Goal: Task Accomplishment & Management: Use online tool/utility

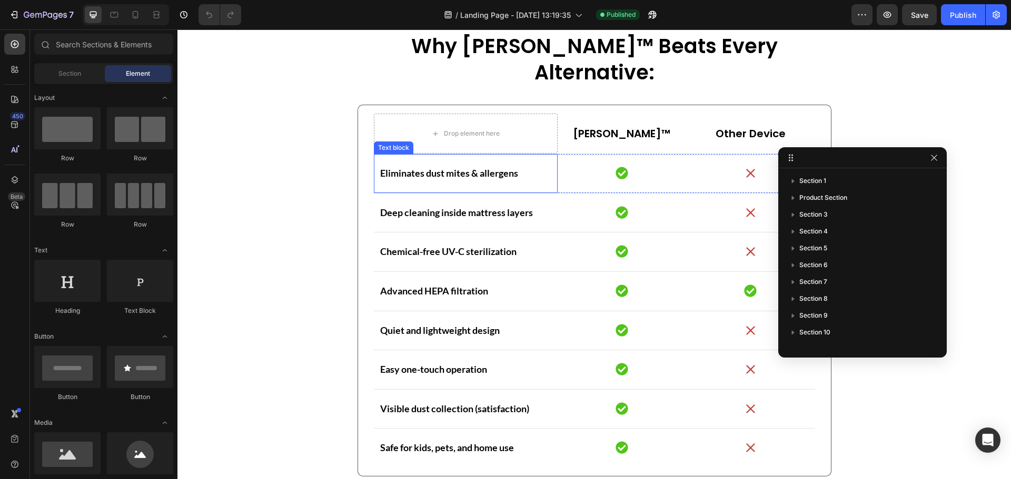
scroll to position [895, 0]
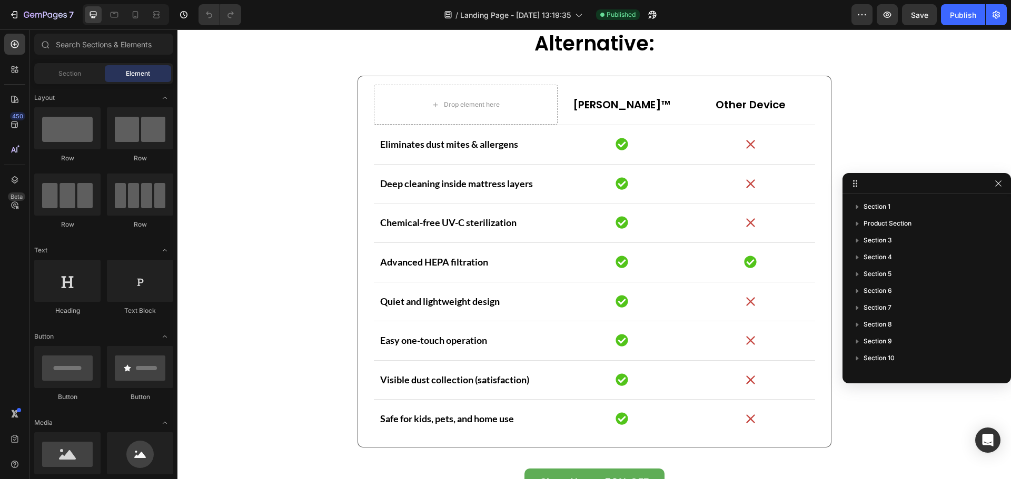
drag, startPoint x: 808, startPoint y: 165, endPoint x: 922, endPoint y: 191, distance: 116.6
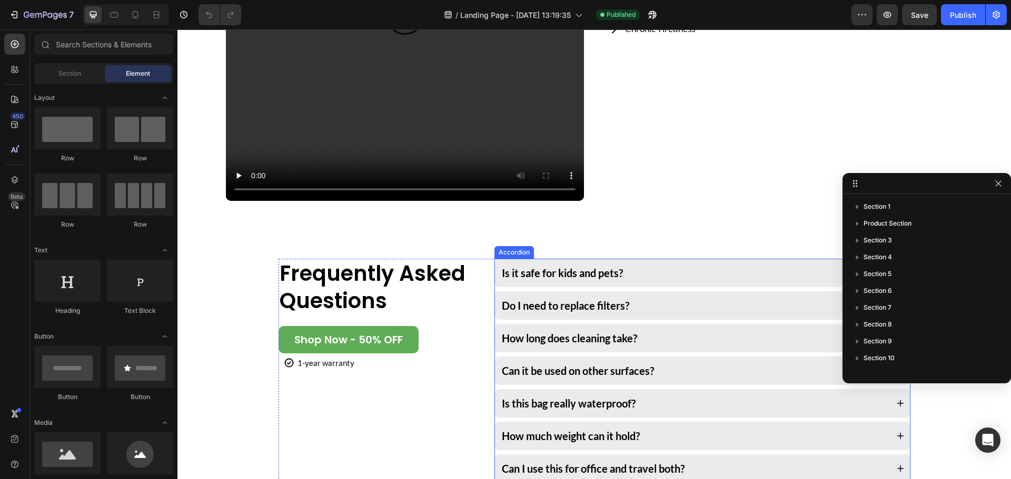
scroll to position [2368, 0]
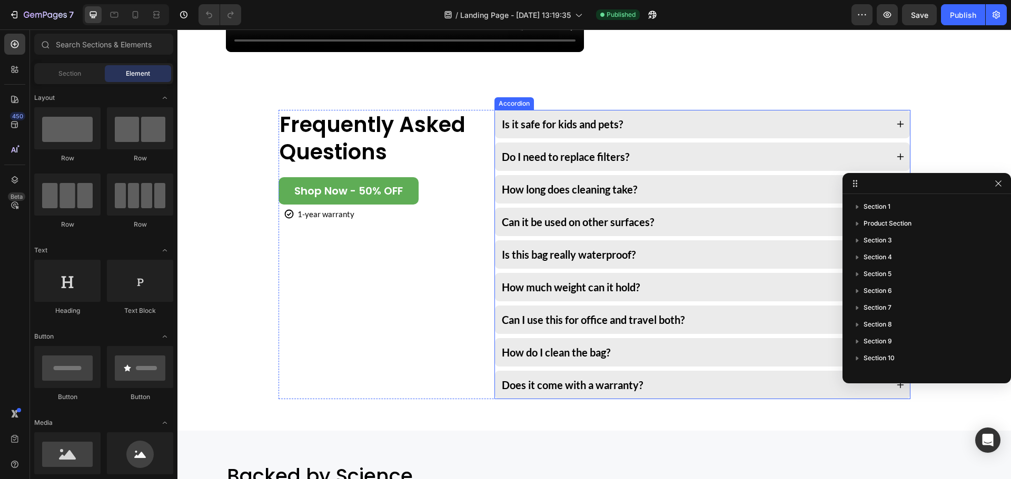
click at [654, 147] on div "Do I need to replace filters?" at bounding box center [702, 157] width 414 height 28
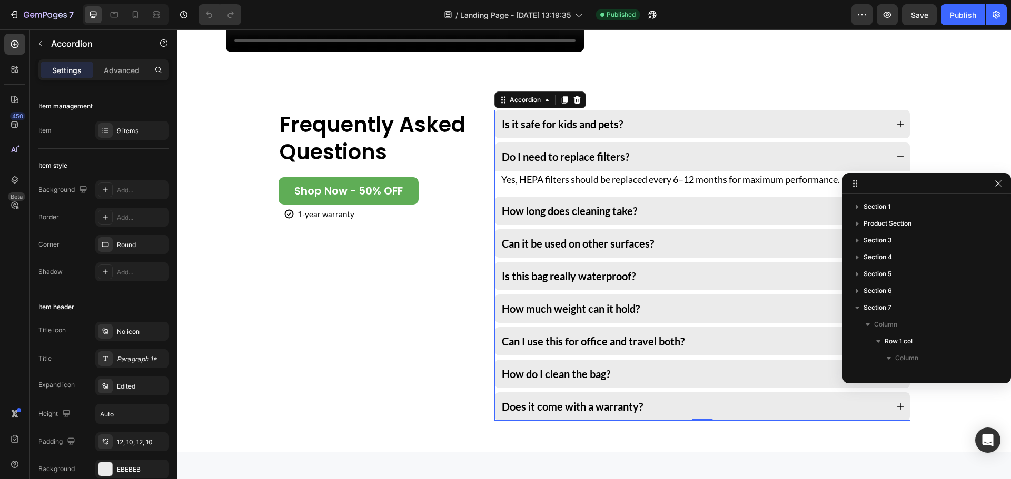
scroll to position [180, 0]
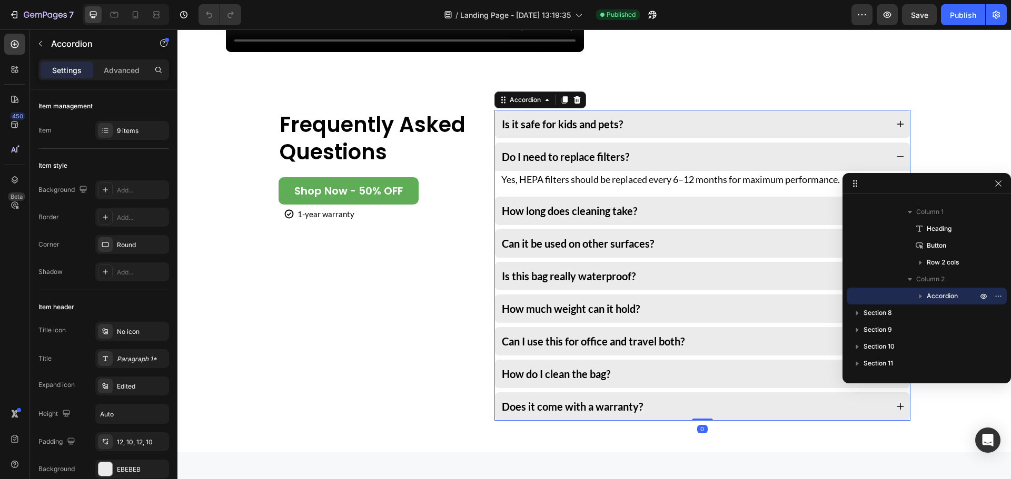
click at [670, 153] on div "Do I need to replace filters?" at bounding box center [693, 157] width 387 height 16
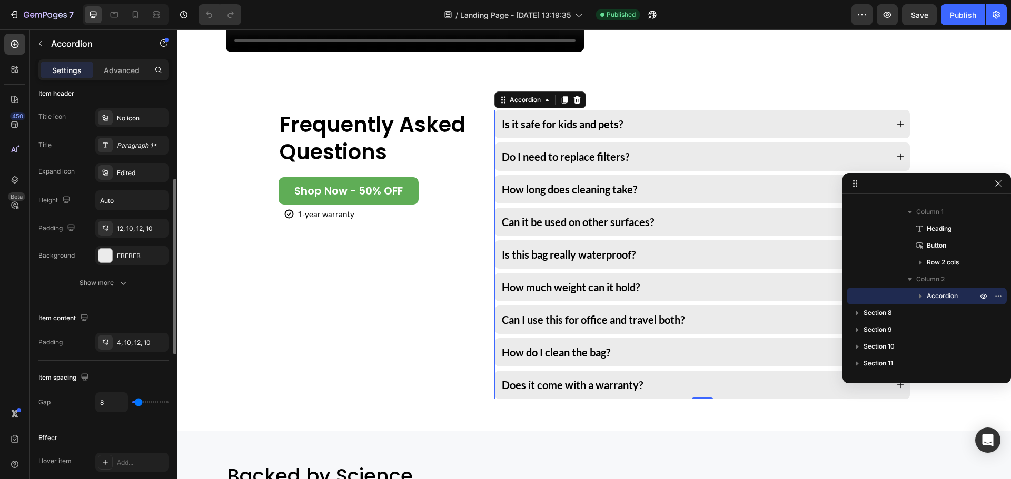
scroll to position [161, 0]
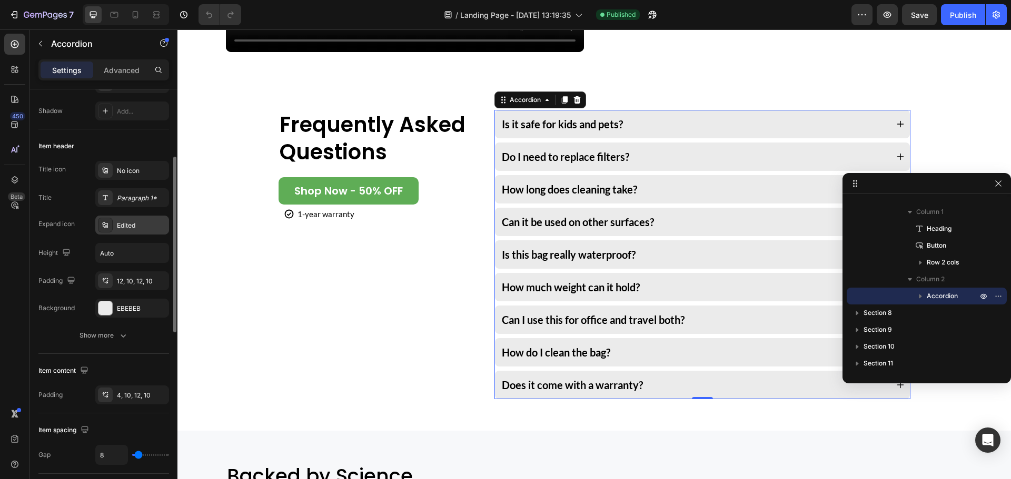
click at [129, 220] on div "Edited" at bounding box center [132, 225] width 74 height 19
click at [106, 343] on button "Show more" at bounding box center [103, 335] width 131 height 19
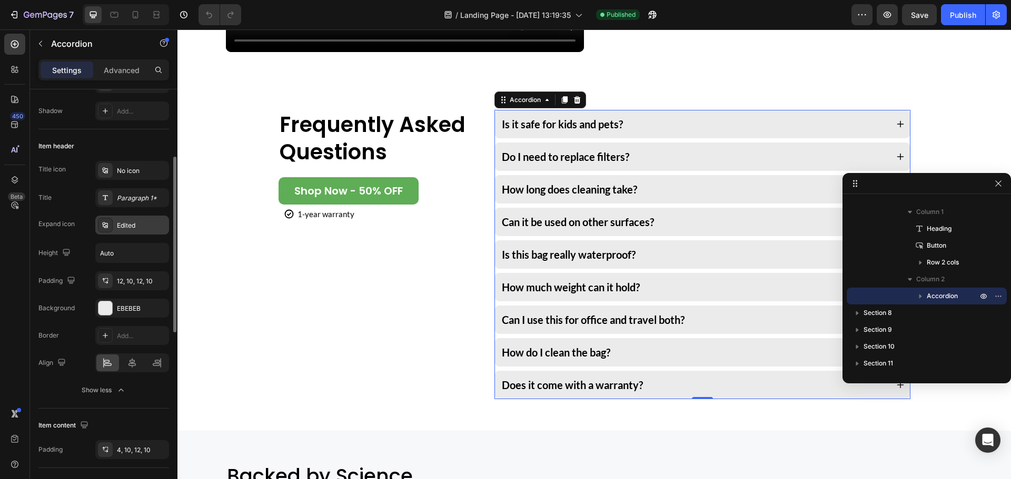
click at [125, 231] on div "Edited" at bounding box center [132, 225] width 74 height 19
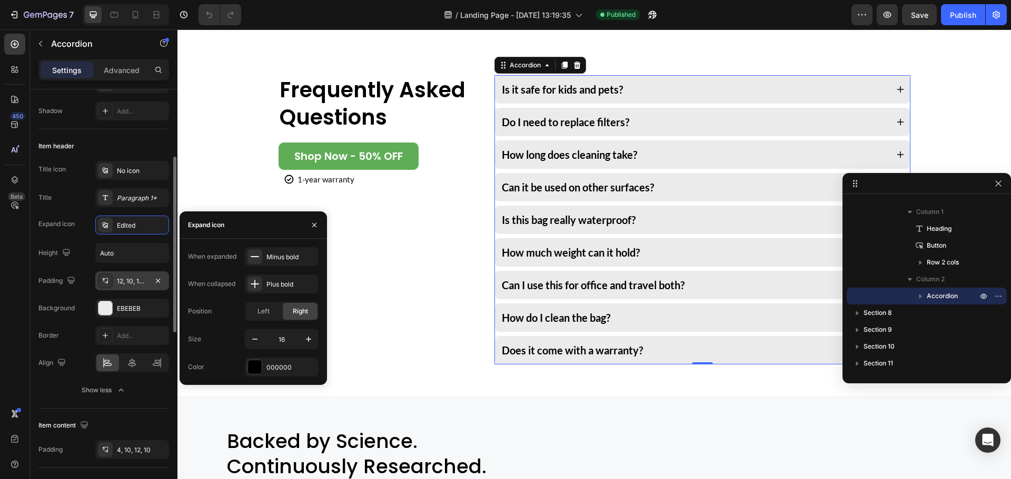
scroll to position [2421, 0]
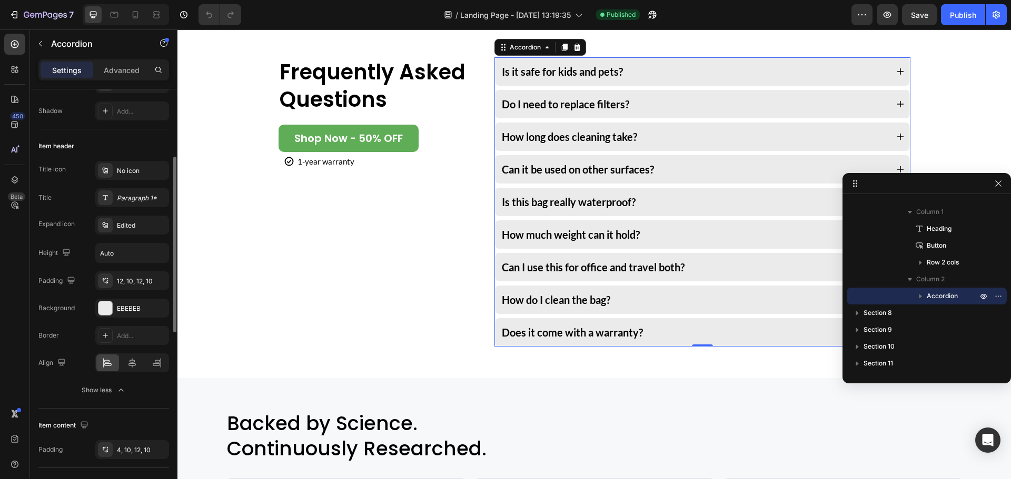
click at [85, 235] on div "Title icon No icon Title Paragraph 1* Expand icon Edited Height Auto Padding 12…" at bounding box center [103, 239] width 131 height 157
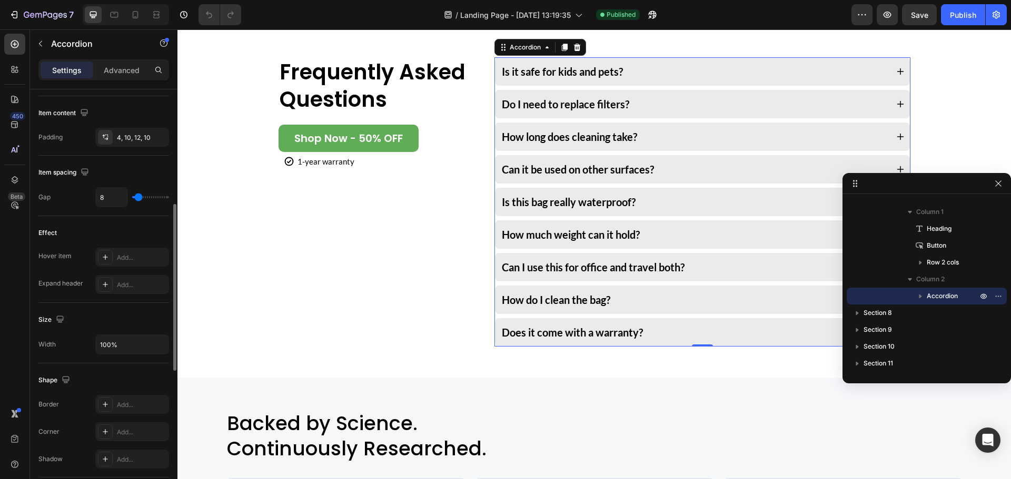
scroll to position [526, 0]
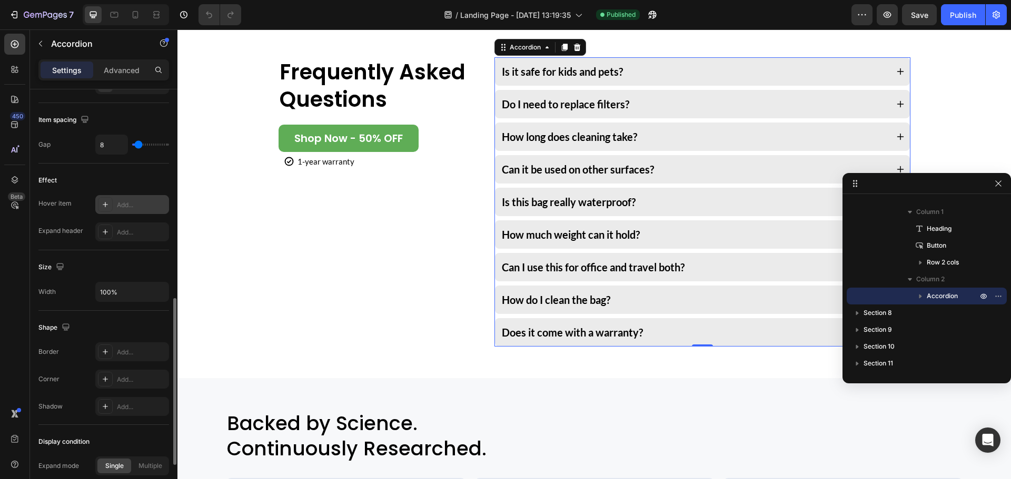
click at [121, 205] on div "Add..." at bounding box center [141, 205] width 49 height 9
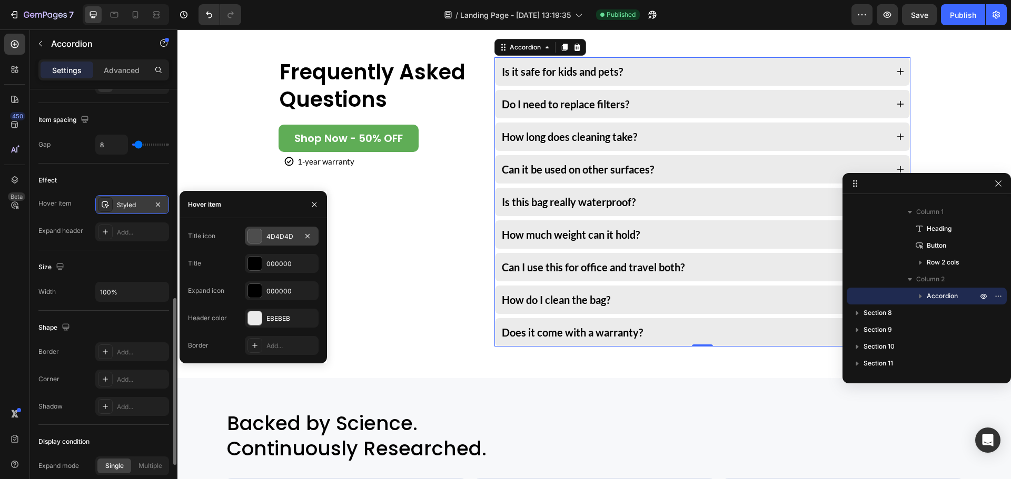
click at [283, 232] on div "4D4D4D" at bounding box center [281, 236] width 31 height 9
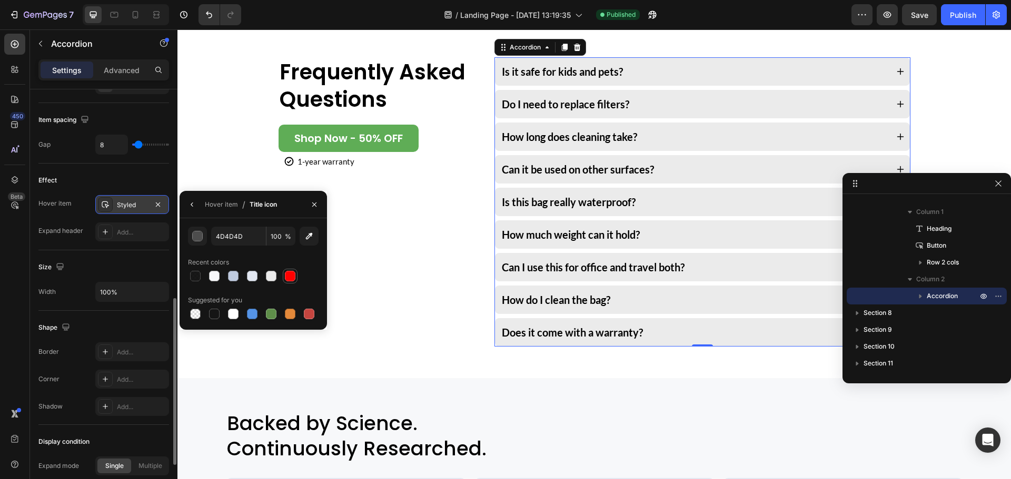
click at [291, 274] on div at bounding box center [290, 276] width 11 height 11
type input "FF0000"
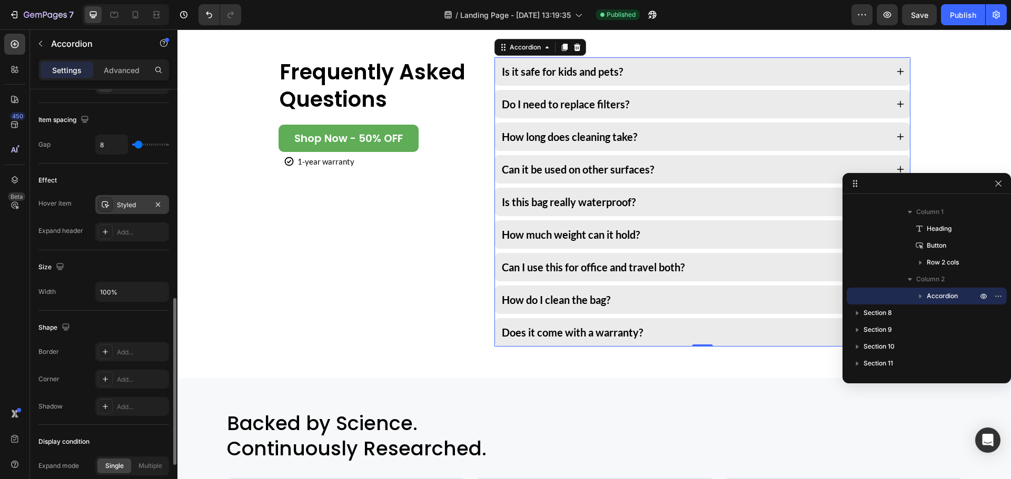
drag, startPoint x: 139, startPoint y: 258, endPoint x: 192, endPoint y: 233, distance: 58.6
click at [139, 258] on div "Size Width 100%" at bounding box center [103, 281] width 131 height 61
click at [647, 203] on div "Is this bag really waterproof?" at bounding box center [693, 202] width 387 height 16
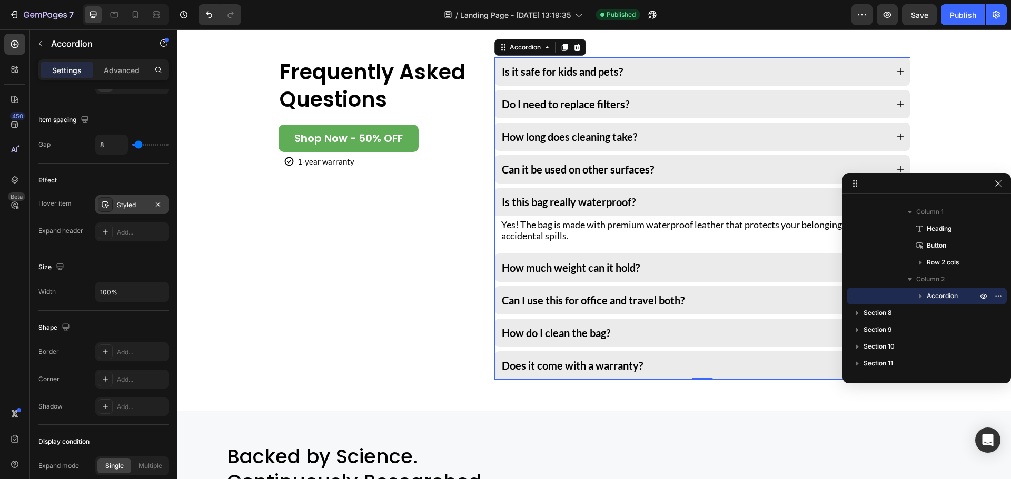
click at [647, 203] on div "Is this bag really waterproof?" at bounding box center [693, 202] width 387 height 16
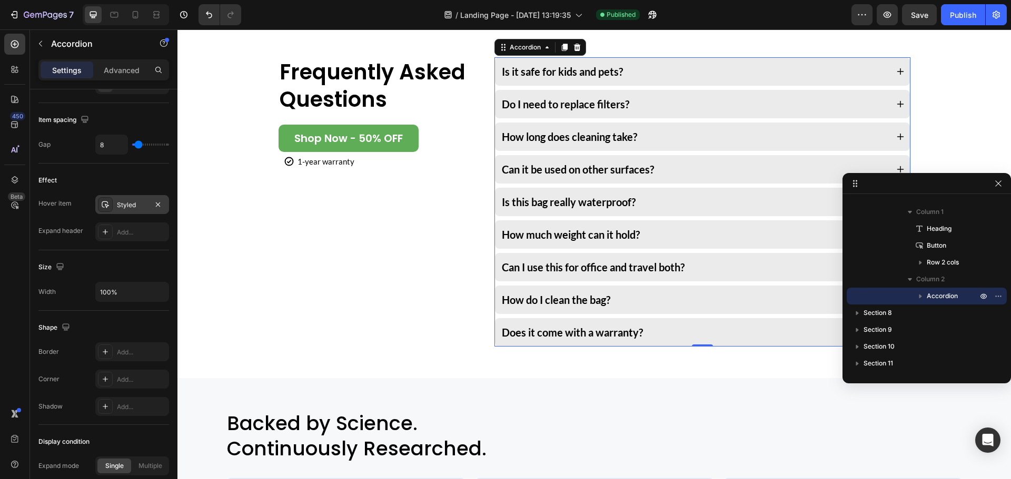
click at [647, 203] on div "Is this bag really waterproof?" at bounding box center [693, 202] width 387 height 16
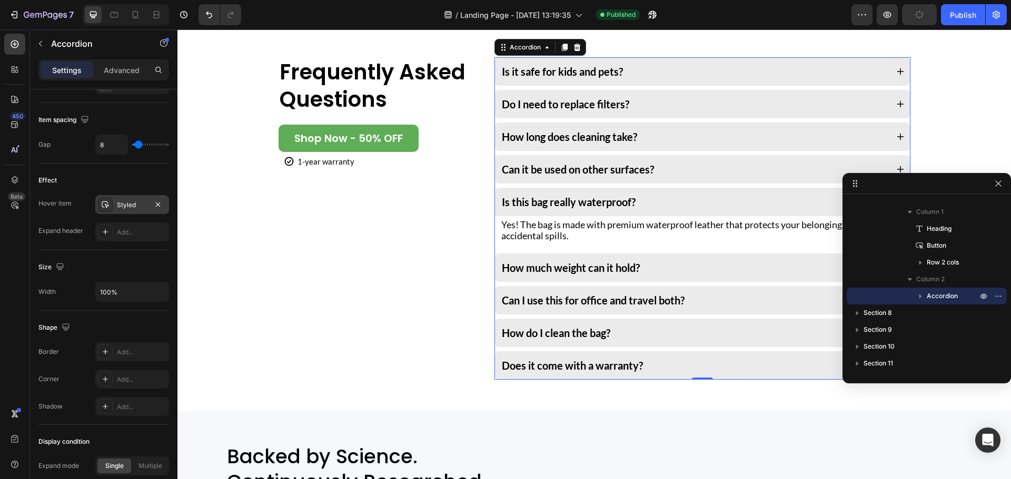
click at [647, 203] on div "Is this bag really waterproof?" at bounding box center [693, 202] width 387 height 16
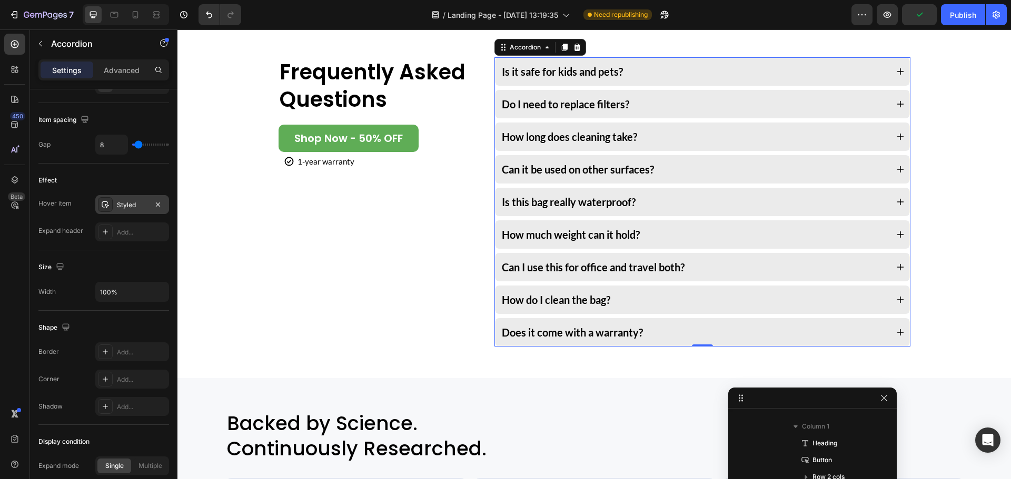
drag, startPoint x: 927, startPoint y: 191, endPoint x: 798, endPoint y: 431, distance: 272.4
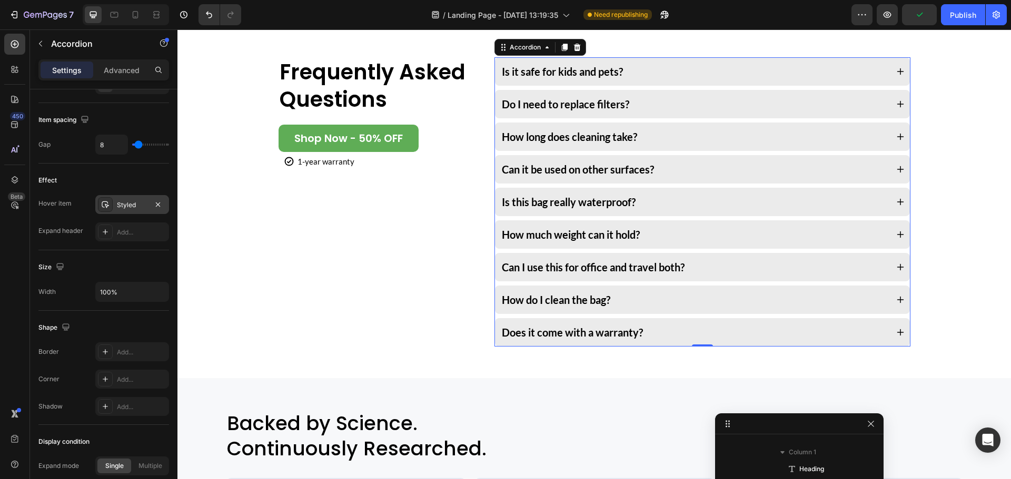
click at [706, 232] on div "How much weight can it hold?" at bounding box center [693, 235] width 387 height 16
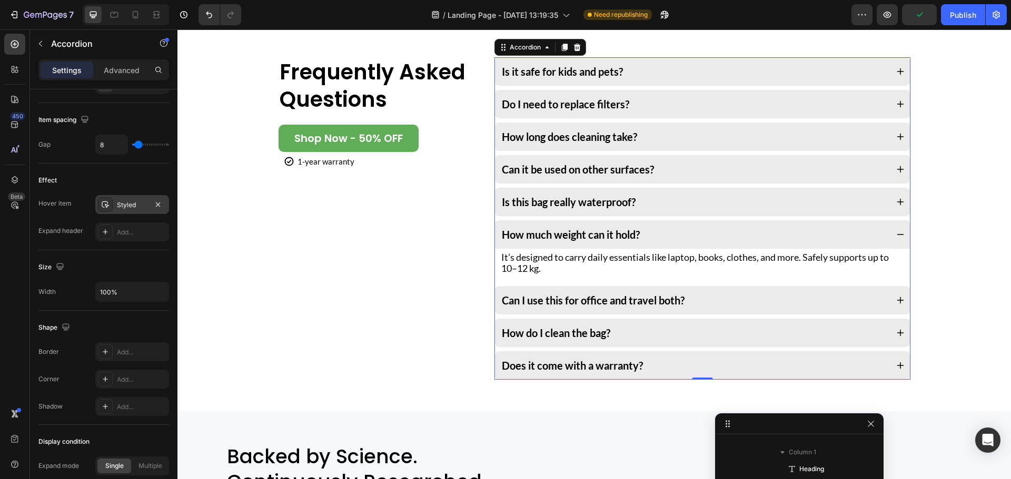
click at [706, 232] on div "How much weight can it hold?" at bounding box center [693, 235] width 387 height 16
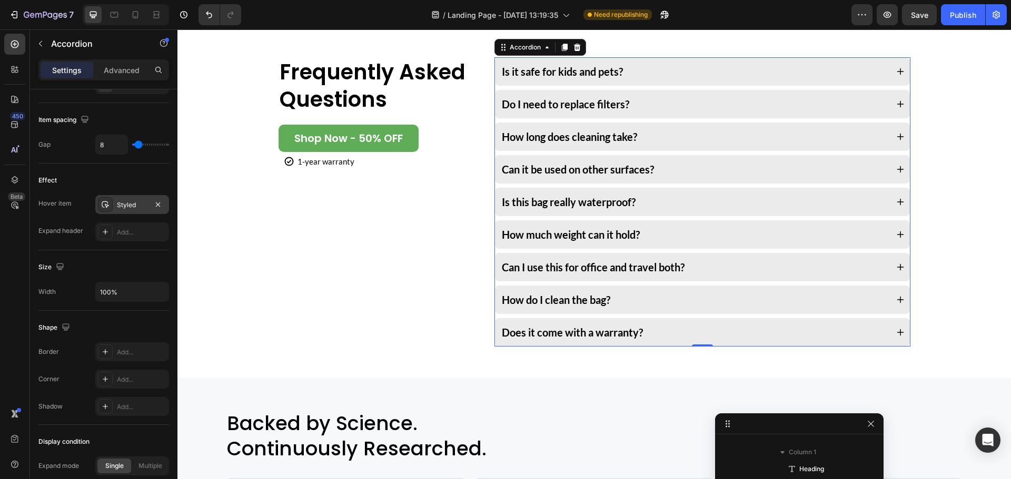
click at [123, 199] on div "Styled" at bounding box center [132, 204] width 74 height 19
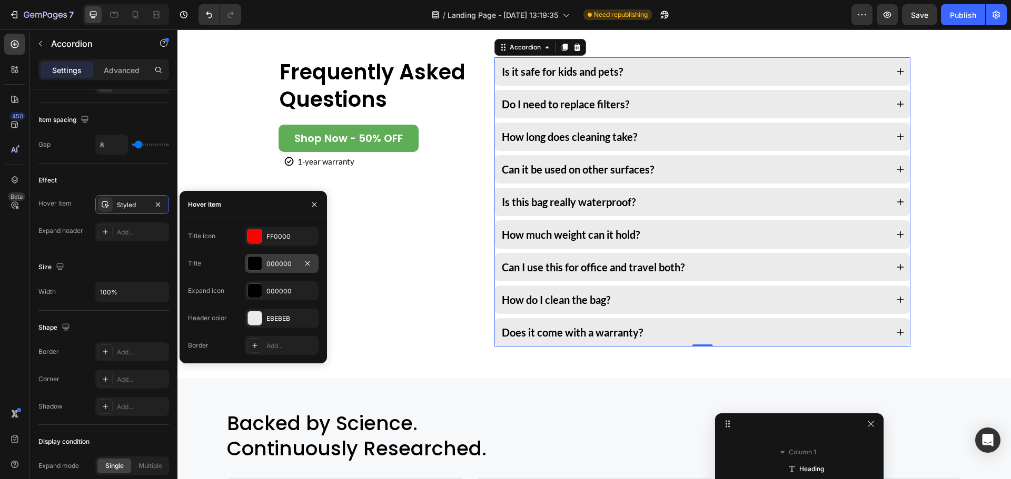
click at [272, 261] on div "000000" at bounding box center [281, 263] width 31 height 9
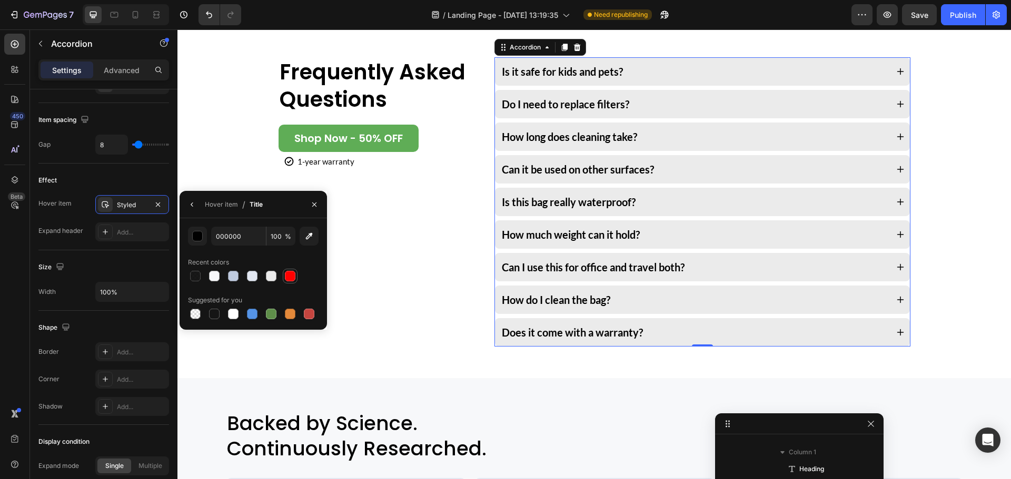
click at [286, 275] on div at bounding box center [290, 276] width 11 height 11
type input "FF0000"
click at [191, 202] on icon "button" at bounding box center [192, 205] width 8 height 8
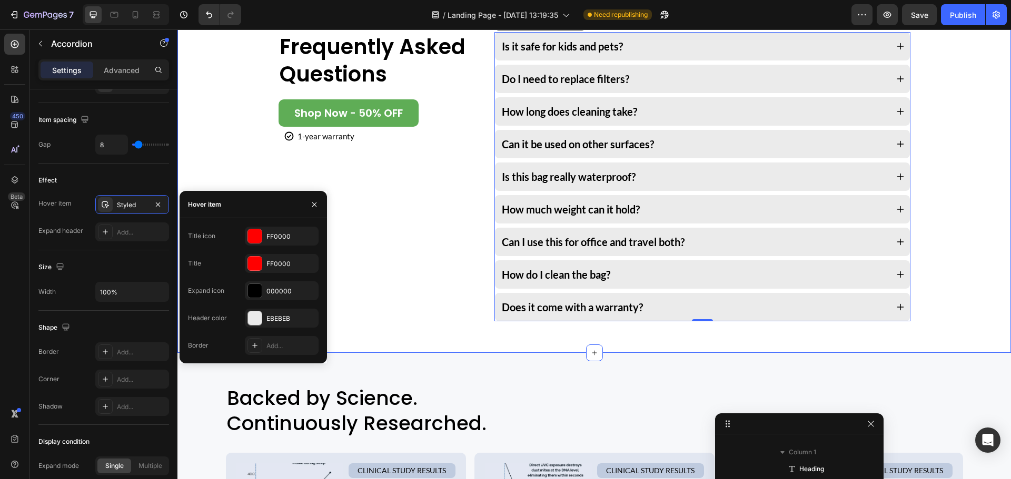
scroll to position [2421, 0]
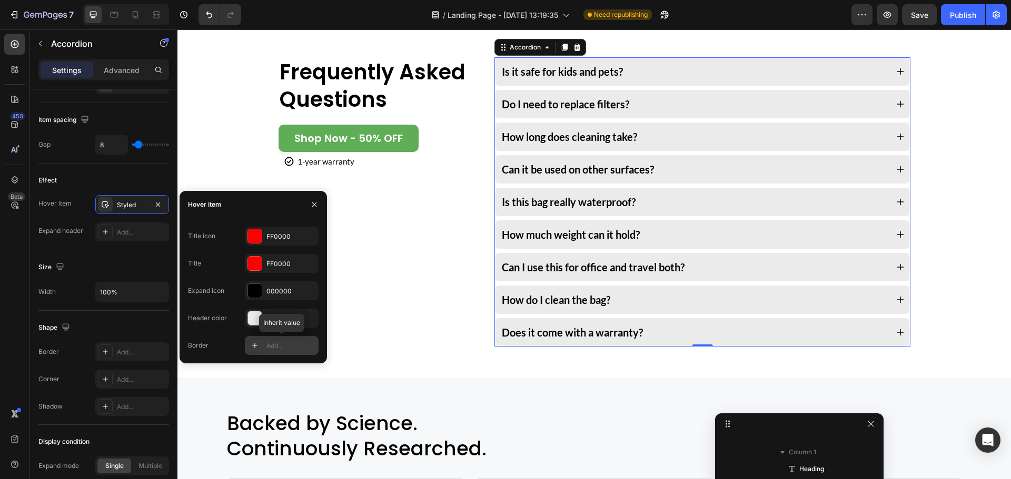
click at [273, 338] on div "Add..." at bounding box center [282, 345] width 74 height 19
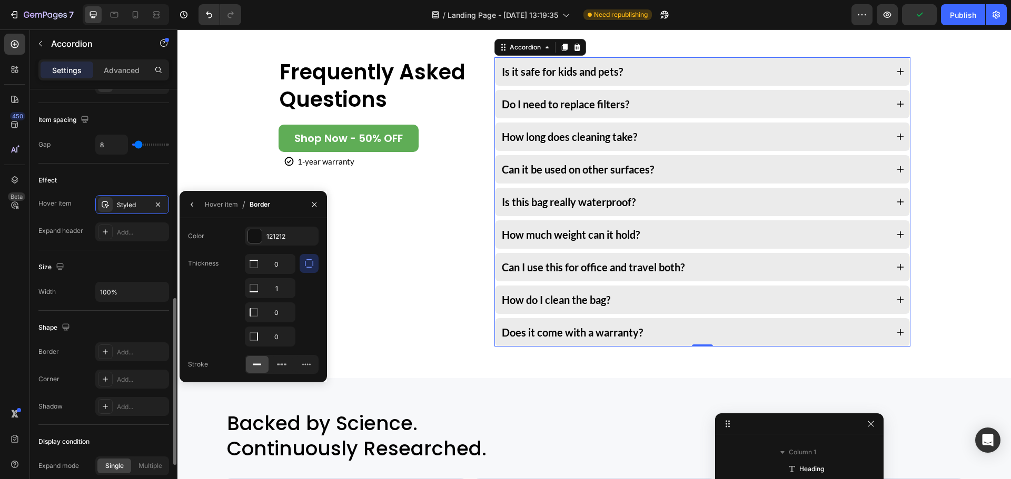
drag, startPoint x: 138, startPoint y: 268, endPoint x: 4, endPoint y: 236, distance: 138.1
click at [138, 268] on div "Size" at bounding box center [103, 267] width 131 height 17
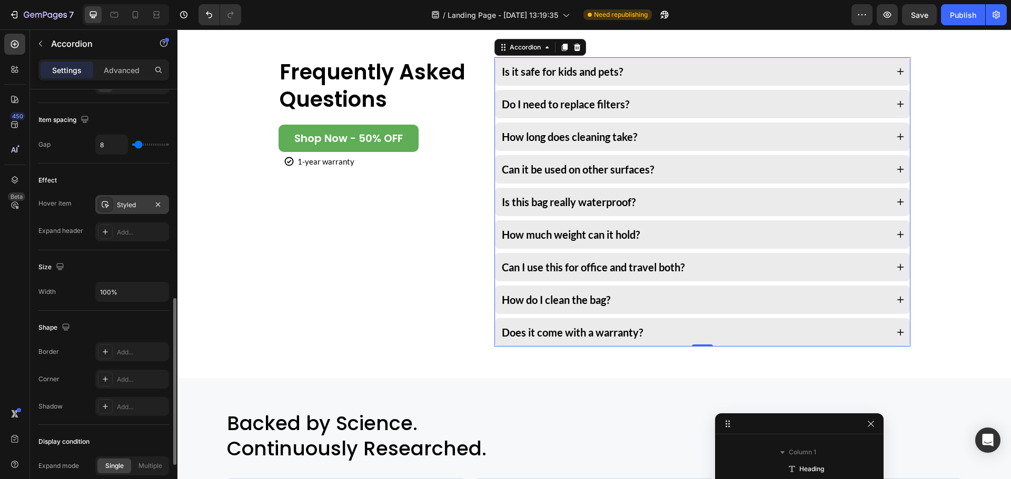
click at [123, 202] on div "Styled" at bounding box center [132, 205] width 31 height 9
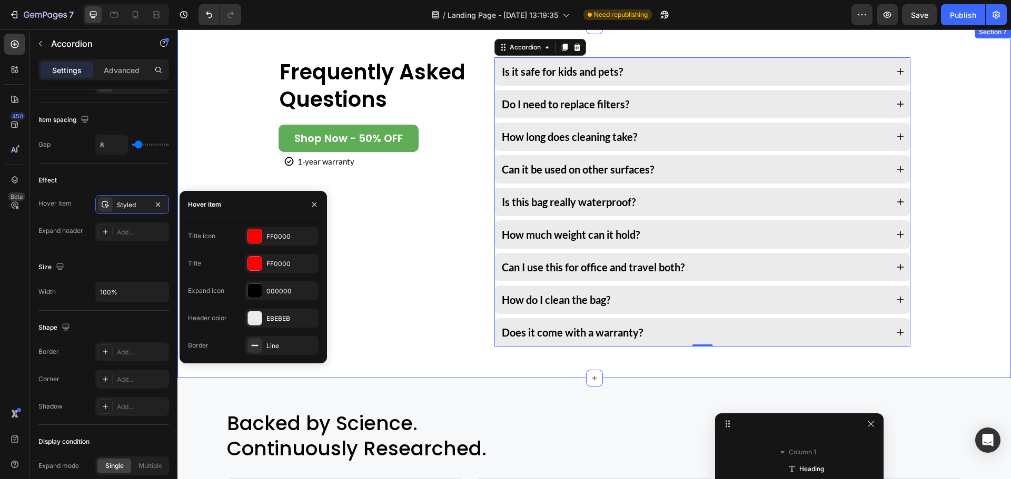
click at [442, 369] on div "Frequently Asked Questions Heading Shop Now - 50% OFF Button Icon 1-year warran…" at bounding box center [593, 202] width 833 height 353
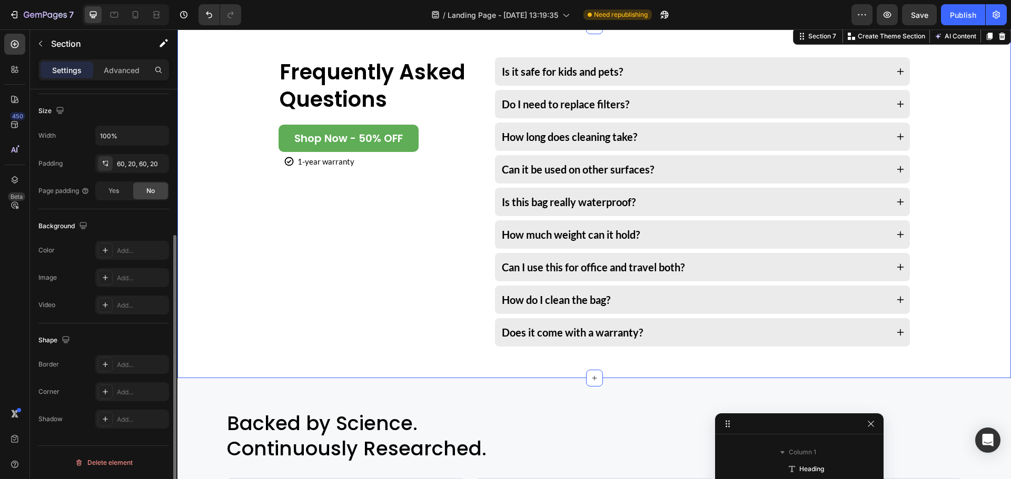
scroll to position [0, 0]
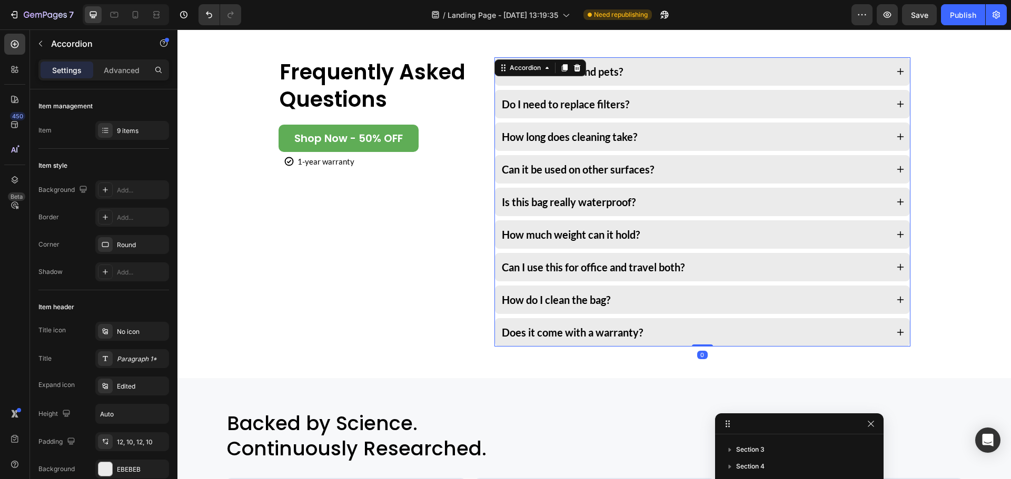
click at [639, 218] on div "Is it safe for kids and pets? Do I need to replace filters? How long does clean…" at bounding box center [701, 201] width 415 height 289
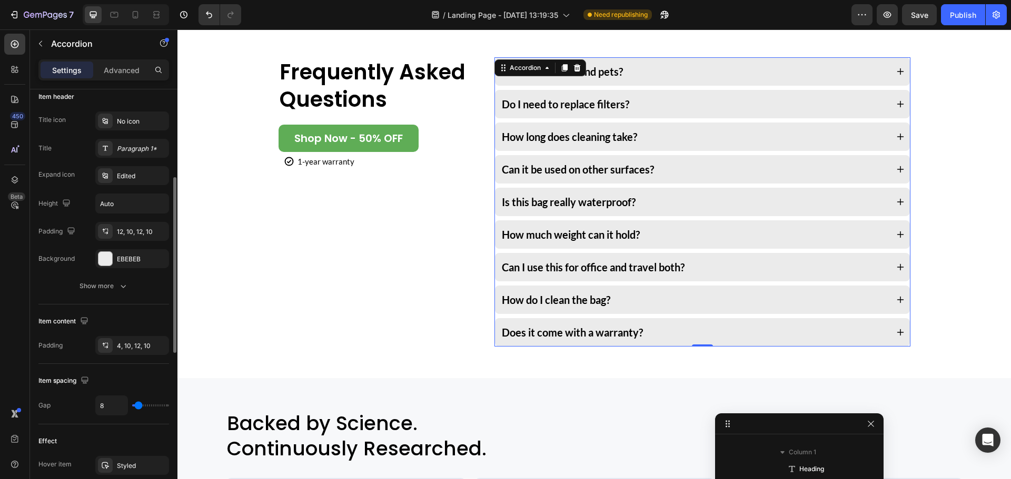
scroll to position [368, 0]
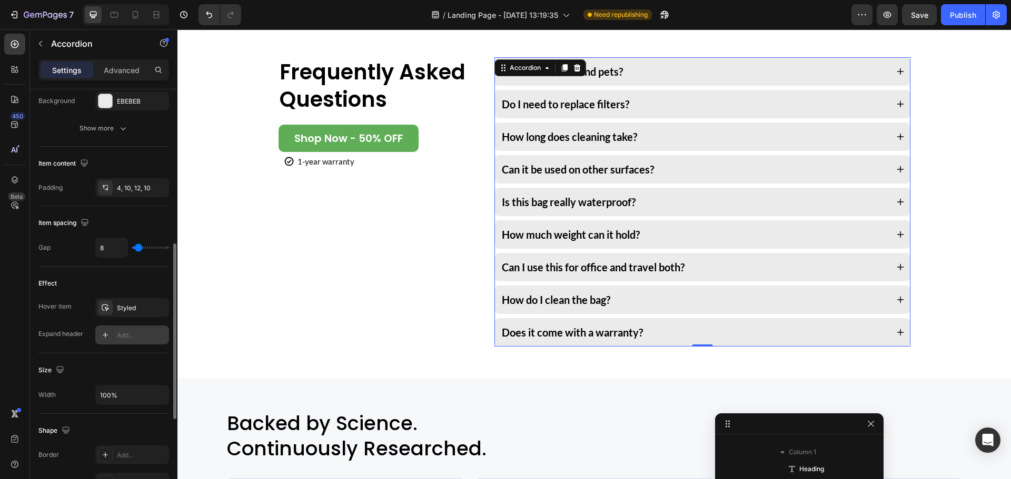
click at [119, 335] on div "Add..." at bounding box center [141, 335] width 49 height 9
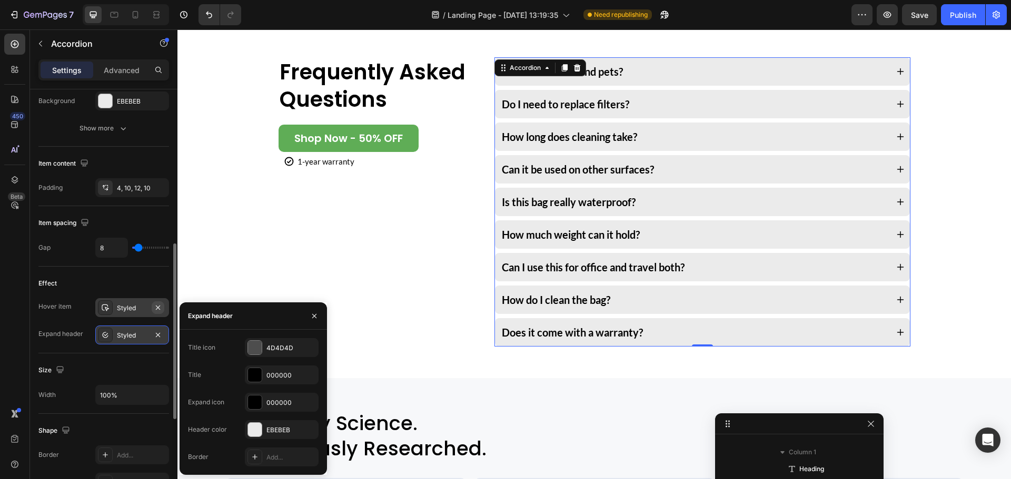
click at [156, 305] on icon "button" at bounding box center [158, 308] width 8 height 8
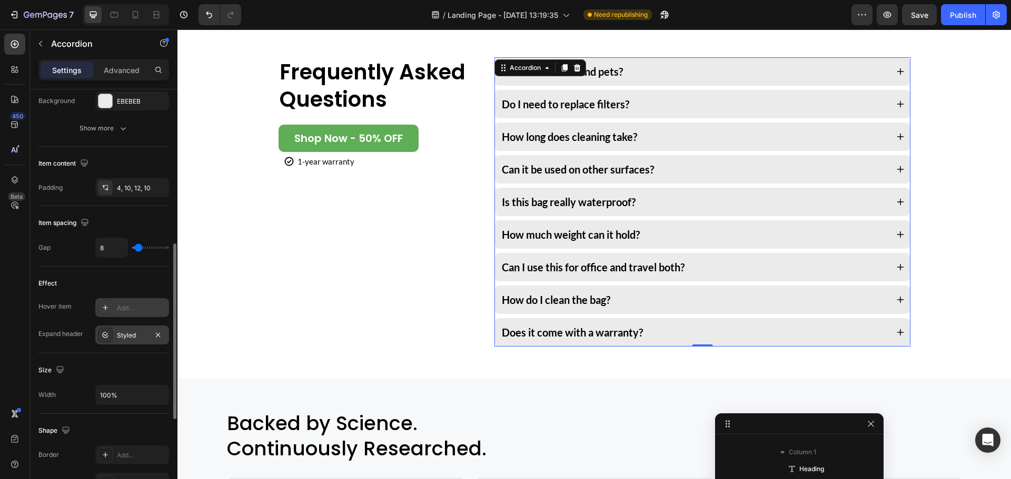
click at [122, 332] on div "Styled" at bounding box center [132, 335] width 31 height 9
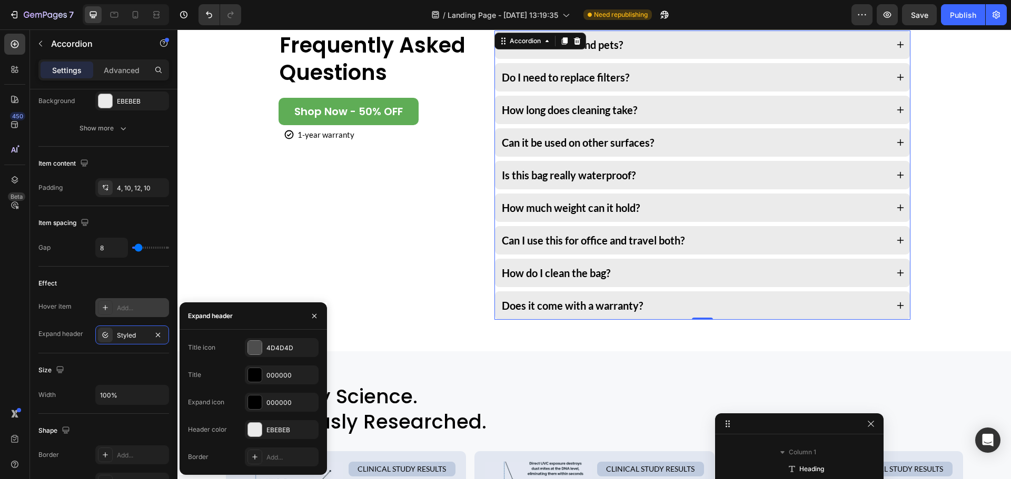
scroll to position [2474, 0]
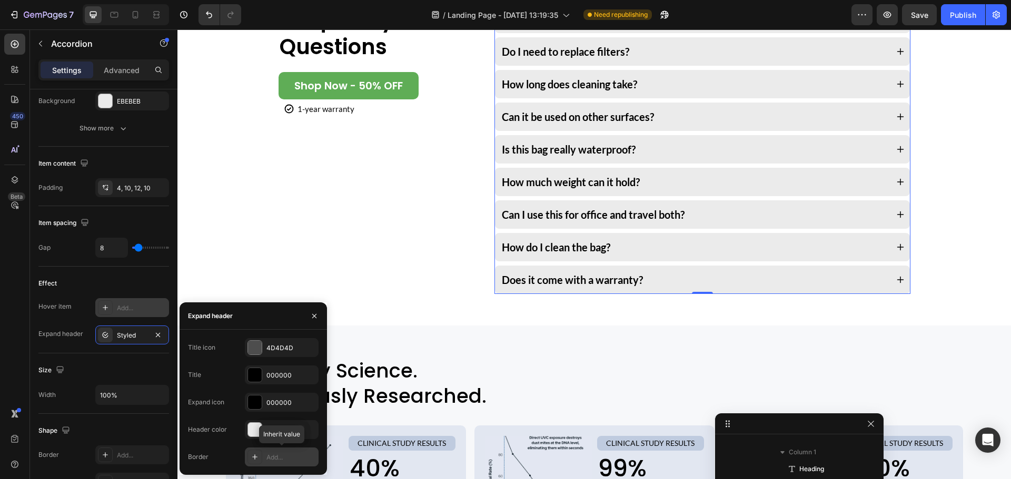
click at [269, 459] on div "Add..." at bounding box center [290, 457] width 49 height 9
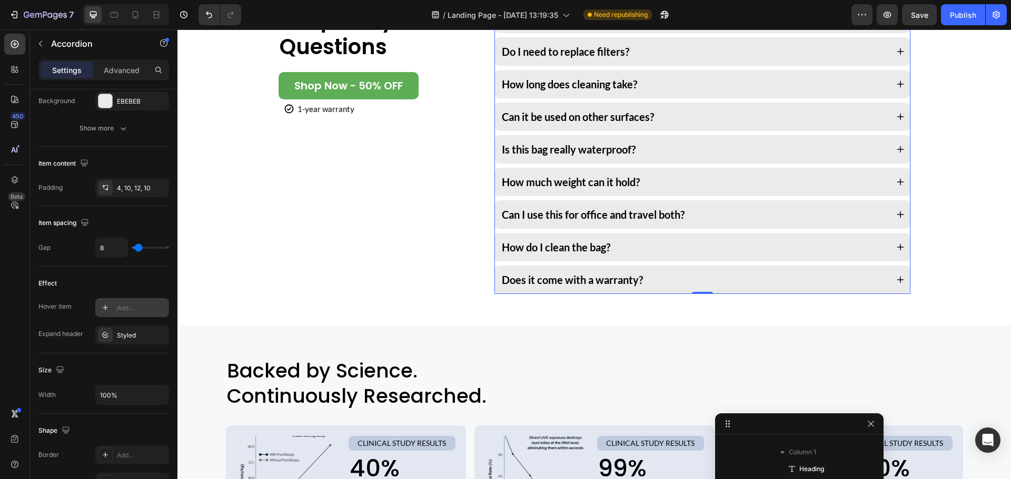
click at [688, 213] on div "Can I use this for office and travel both?" at bounding box center [693, 215] width 387 height 16
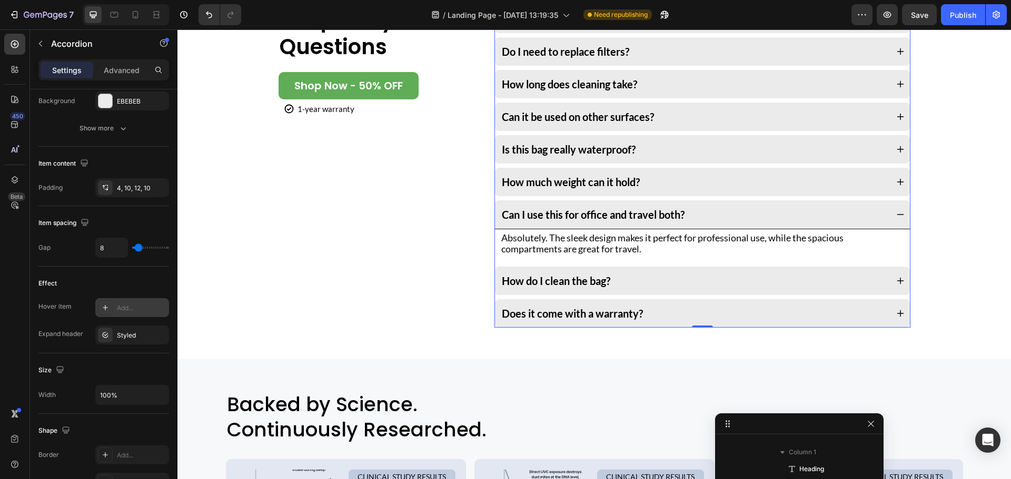
click at [700, 212] on div "Can I use this for office and travel both?" at bounding box center [693, 215] width 387 height 16
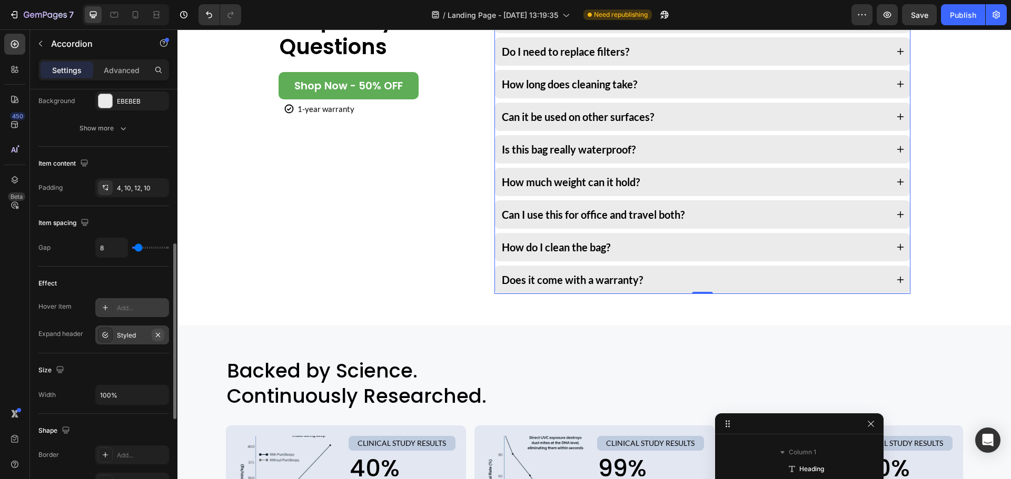
click at [156, 334] on icon "button" at bounding box center [158, 335] width 8 height 8
click at [144, 311] on div "Add..." at bounding box center [141, 308] width 49 height 9
click at [91, 358] on div "Size Width 100%" at bounding box center [103, 384] width 131 height 61
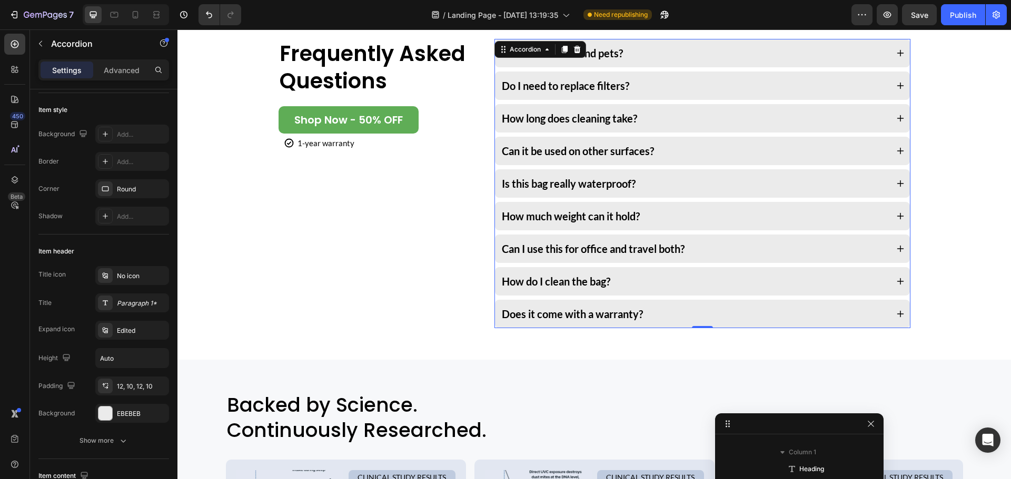
scroll to position [2421, 0]
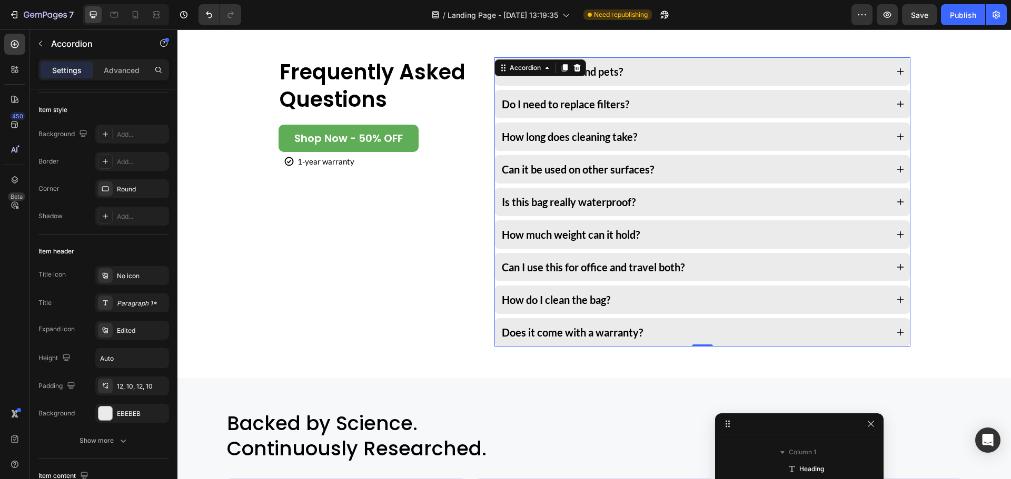
click at [614, 213] on div "Is this bag really waterproof?" at bounding box center [702, 202] width 414 height 28
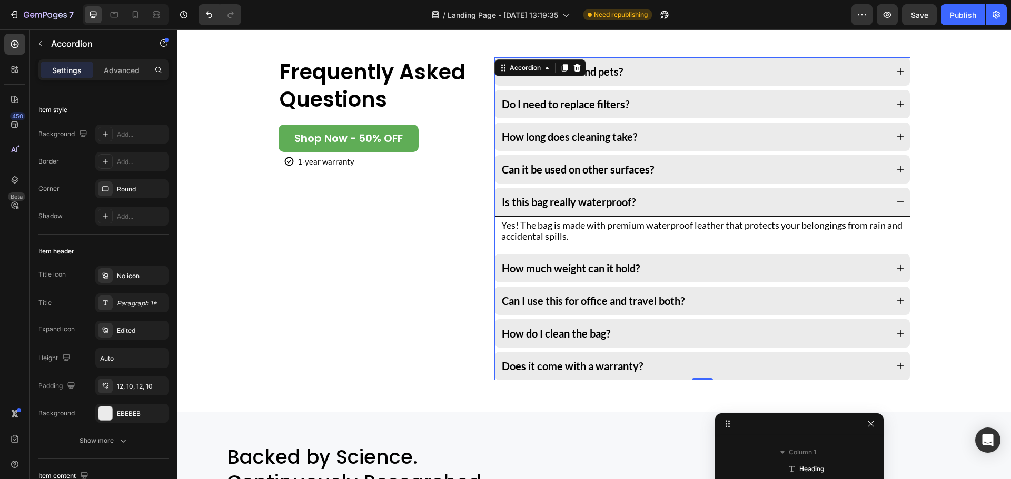
click at [614, 203] on p "Is this bag really waterproof?" at bounding box center [569, 202] width 134 height 13
click at [686, 190] on div "Is this bag really waterproof?" at bounding box center [702, 202] width 414 height 29
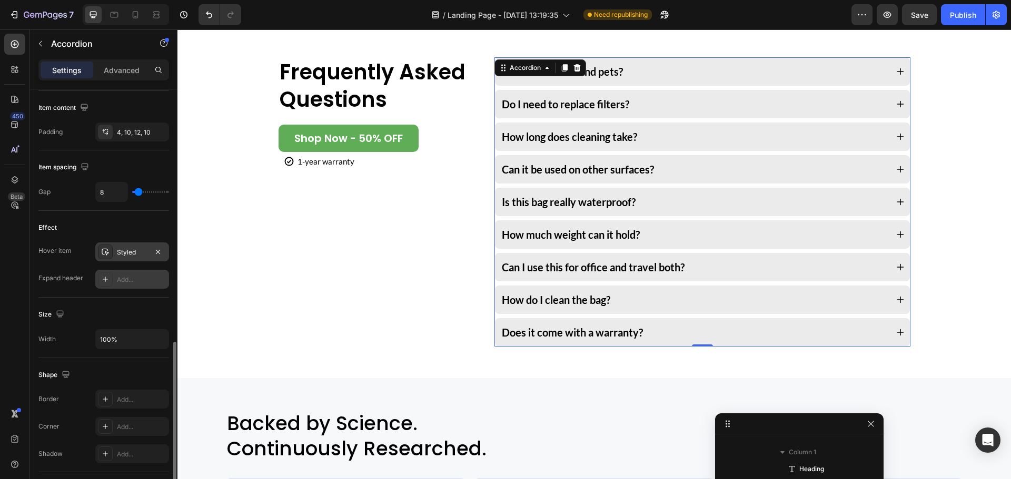
scroll to position [529, 0]
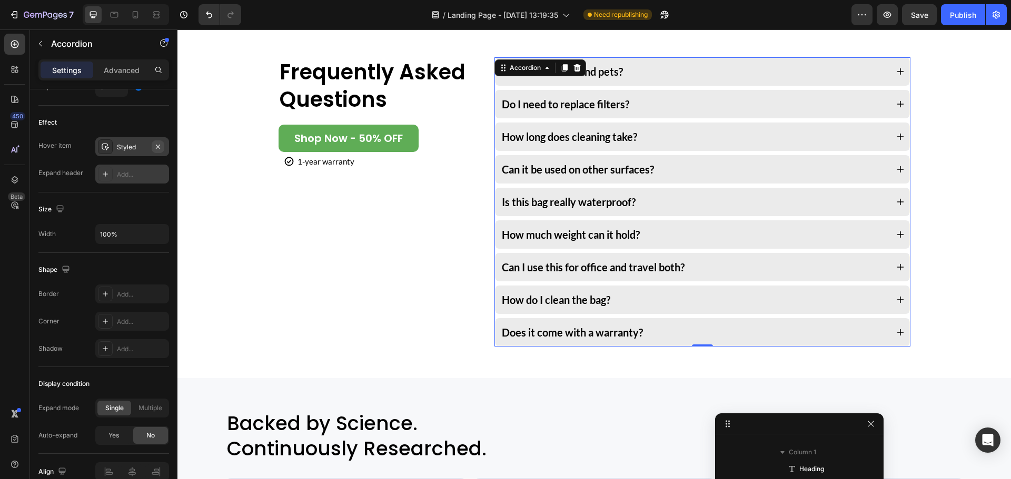
click at [158, 147] on icon "button" at bounding box center [158, 146] width 4 height 4
click at [706, 168] on div "Can it be used on other surfaces?" at bounding box center [693, 170] width 387 height 16
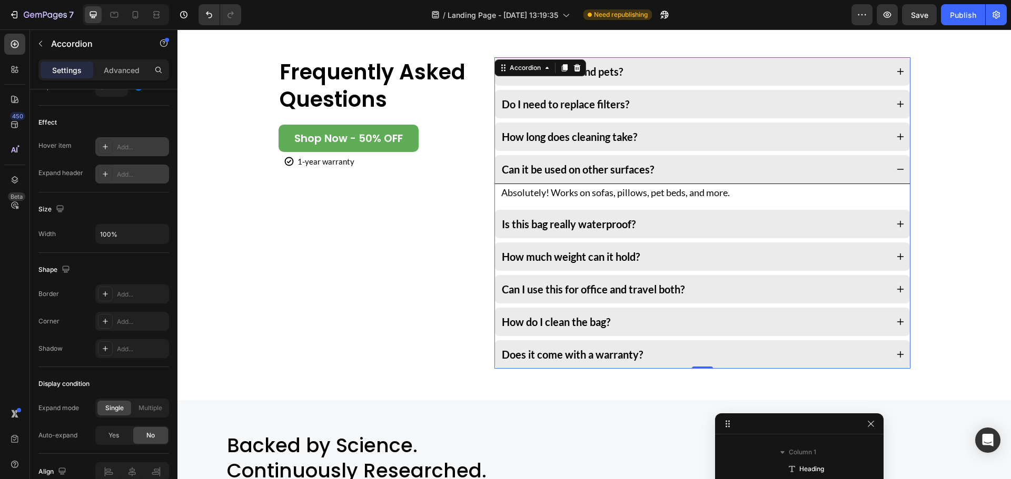
click at [706, 168] on div "Can it be used on other surfaces?" at bounding box center [693, 170] width 387 height 16
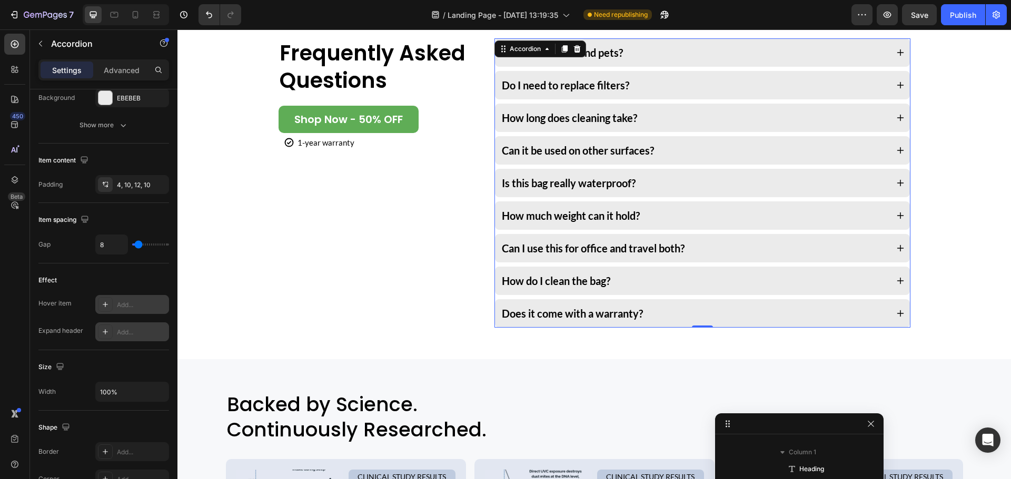
scroll to position [2421, 0]
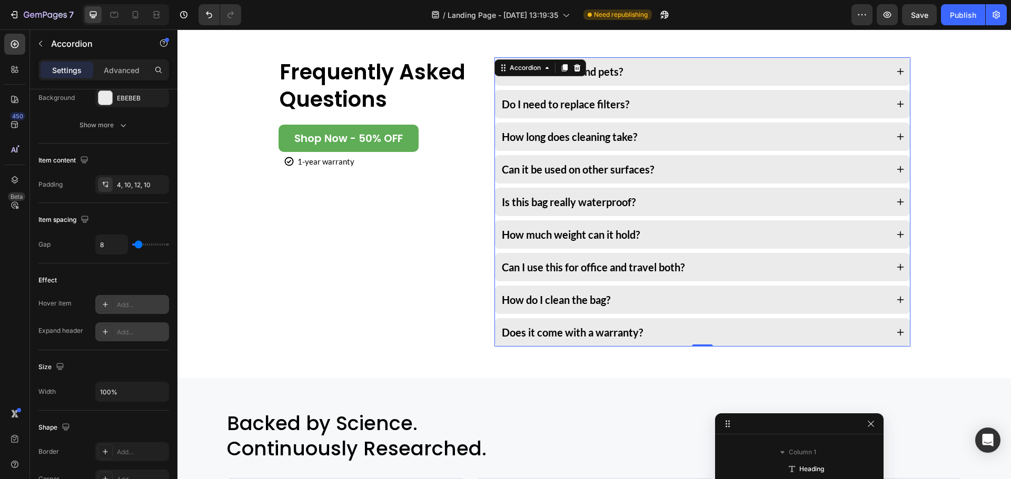
click at [131, 335] on div "Add..." at bounding box center [141, 332] width 49 height 9
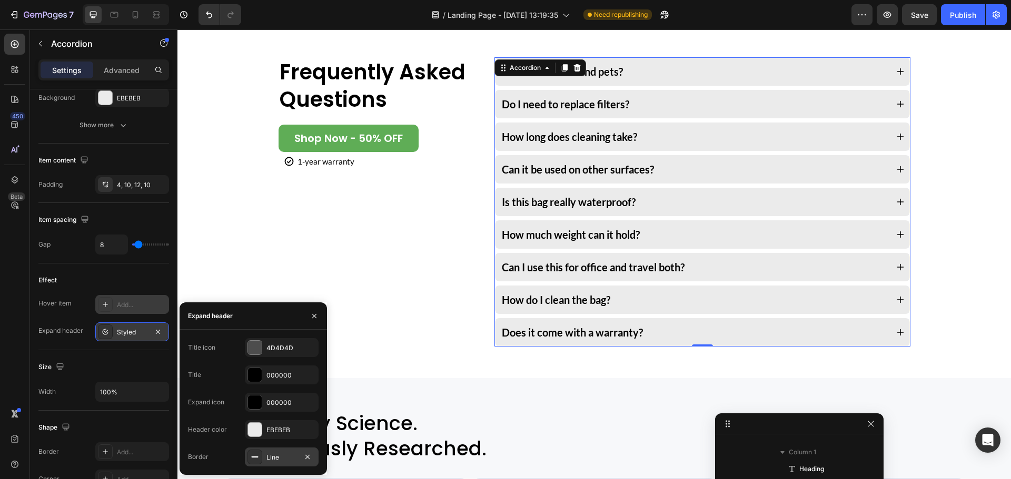
click at [266, 450] on div "Line" at bounding box center [282, 457] width 74 height 19
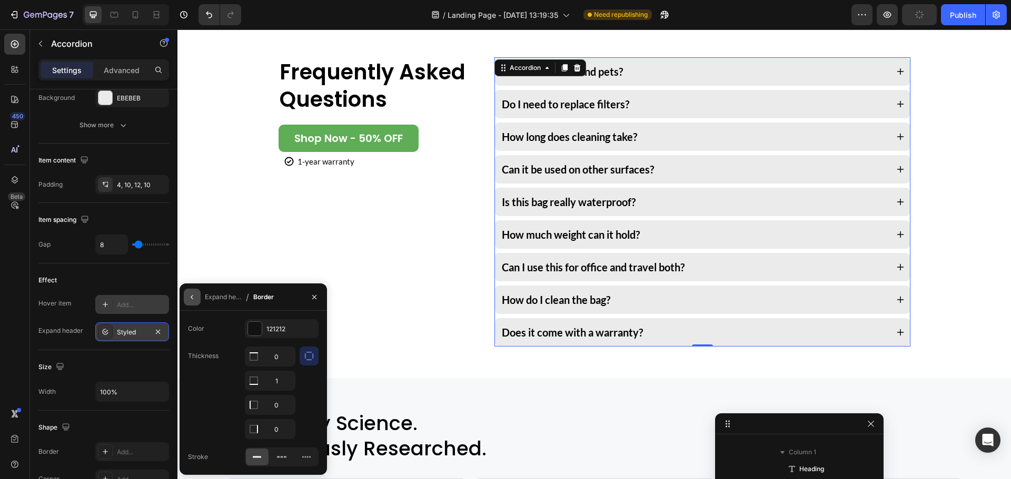
click at [193, 296] on icon "button" at bounding box center [192, 297] width 8 height 8
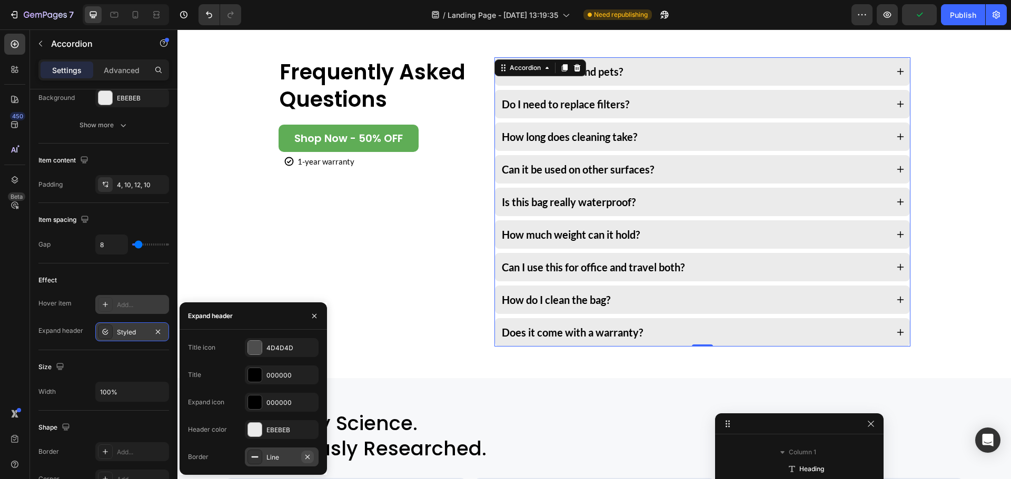
click at [307, 460] on icon "button" at bounding box center [307, 457] width 8 height 8
click at [122, 302] on div "Add..." at bounding box center [141, 305] width 49 height 9
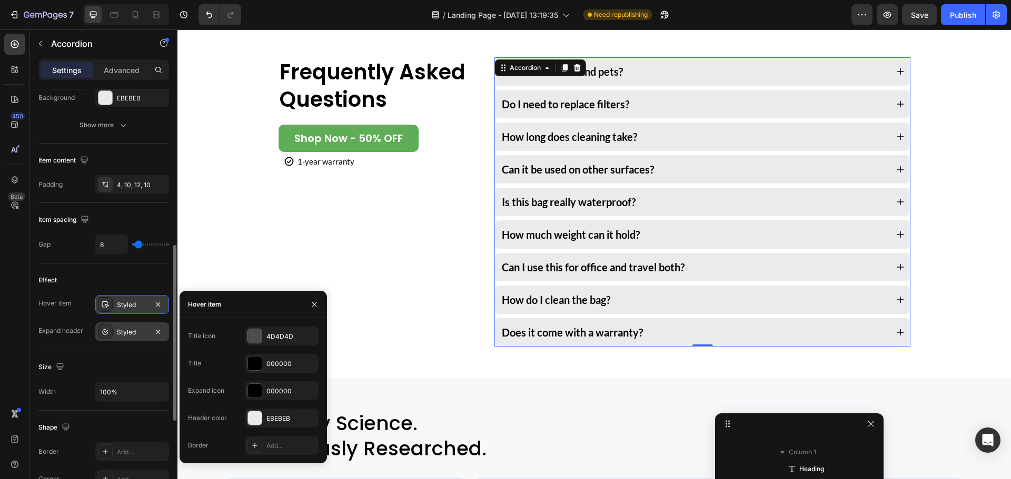
click at [126, 354] on div "Size Width 100%" at bounding box center [103, 381] width 131 height 61
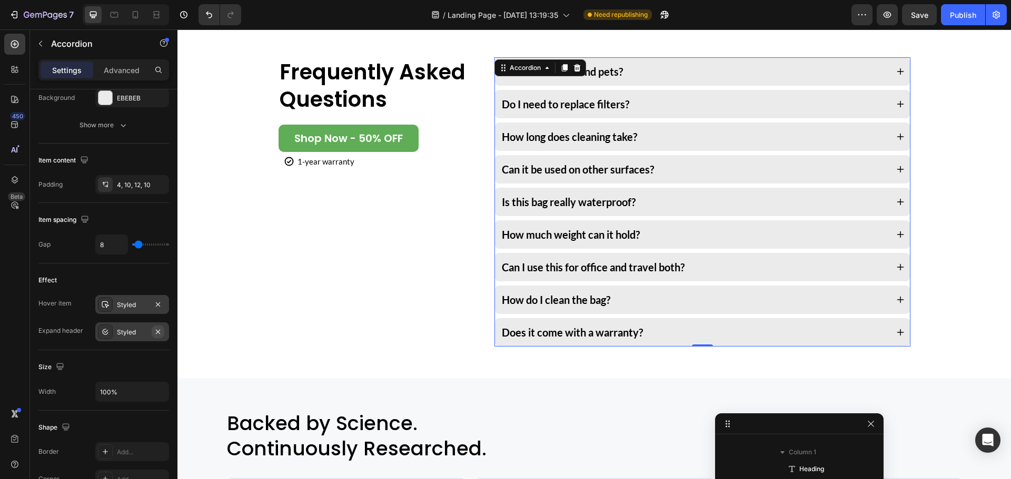
click at [156, 334] on icon "button" at bounding box center [158, 331] width 4 height 4
click at [158, 305] on icon "button" at bounding box center [158, 304] width 4 height 4
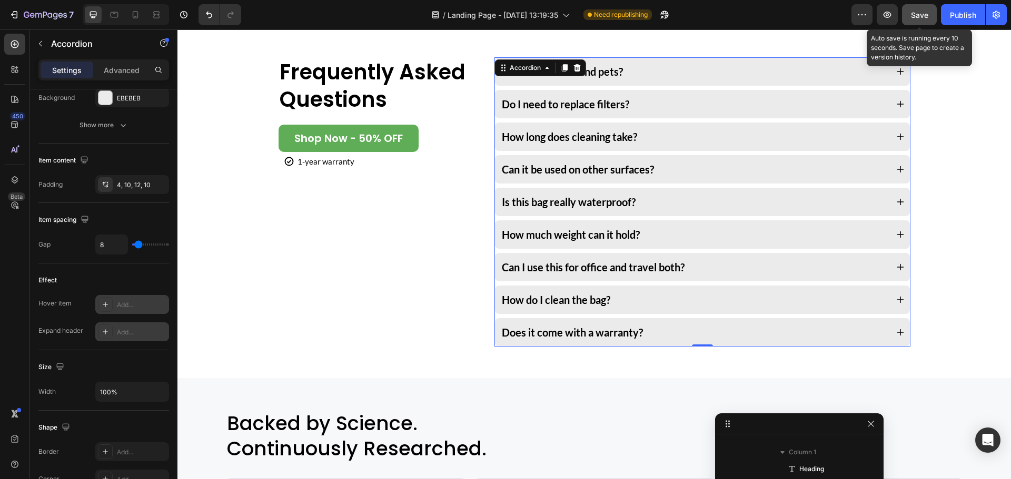
click at [914, 11] on span "Save" at bounding box center [919, 15] width 17 height 9
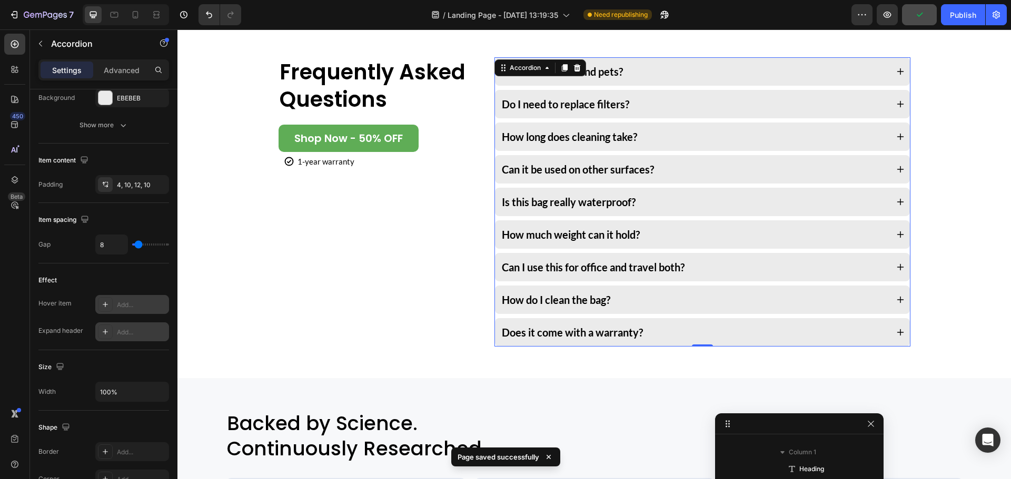
click at [677, 64] on div "Is it safe for kids and pets?" at bounding box center [693, 72] width 387 height 16
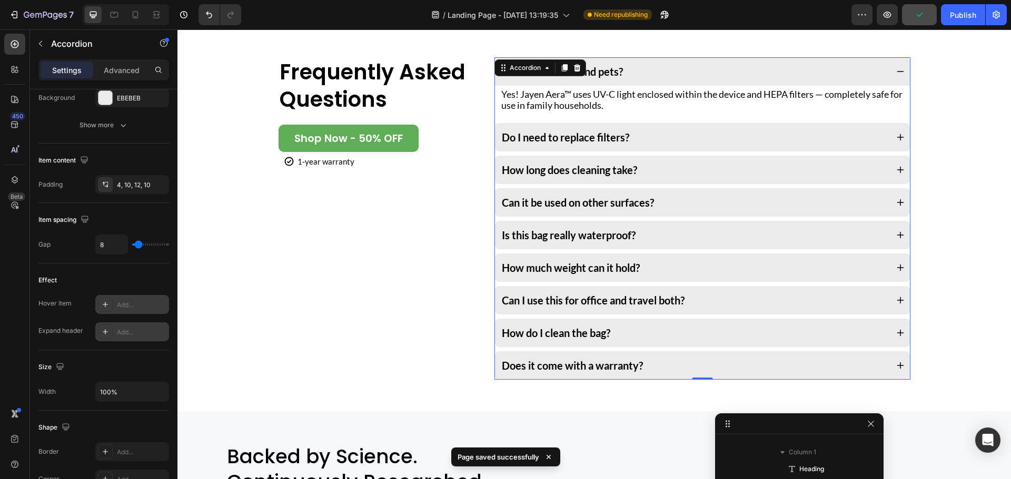
click at [677, 64] on div "Is it safe for kids and pets?" at bounding box center [693, 72] width 387 height 16
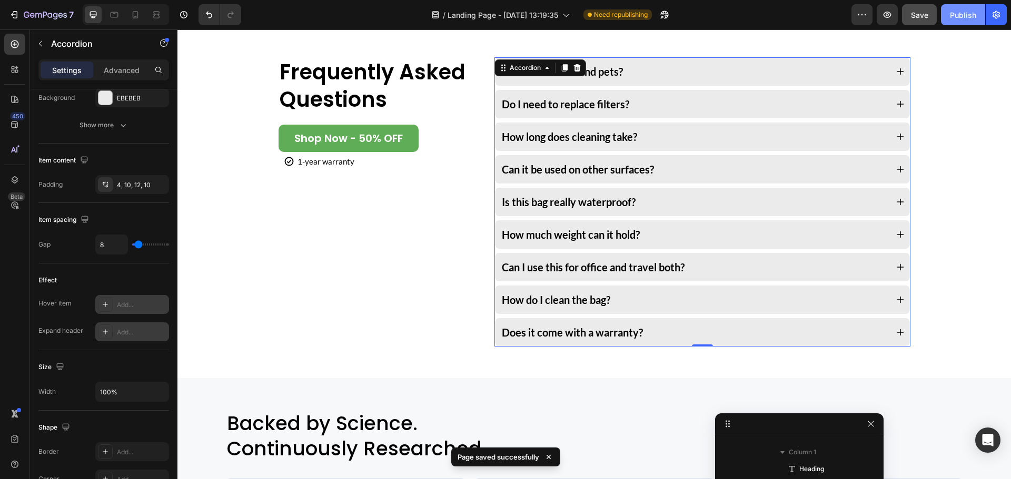
click at [977, 17] on button "Publish" at bounding box center [963, 14] width 44 height 21
